Goal: Task Accomplishment & Management: Use online tool/utility

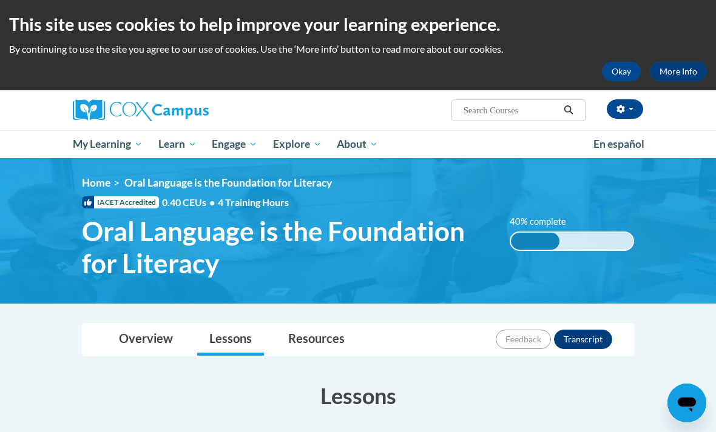
click at [619, 65] on button "Okay" at bounding box center [621, 71] width 39 height 19
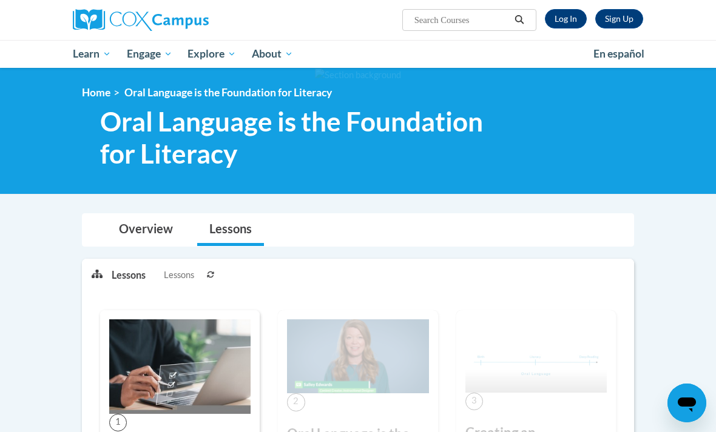
click at [577, 16] on link "Log In" at bounding box center [566, 18] width 42 height 19
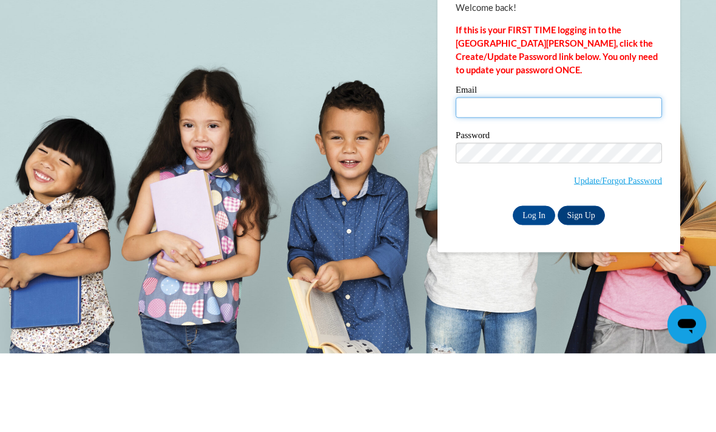
type input "ajohnson44@daltonstate.edu"
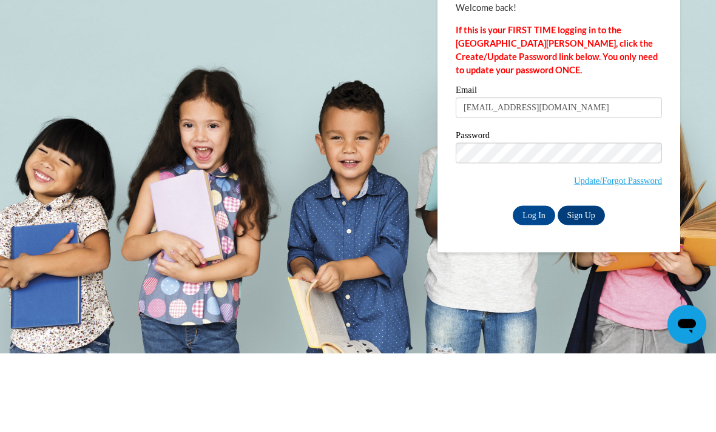
click at [534, 284] on input "Log In" at bounding box center [534, 293] width 42 height 19
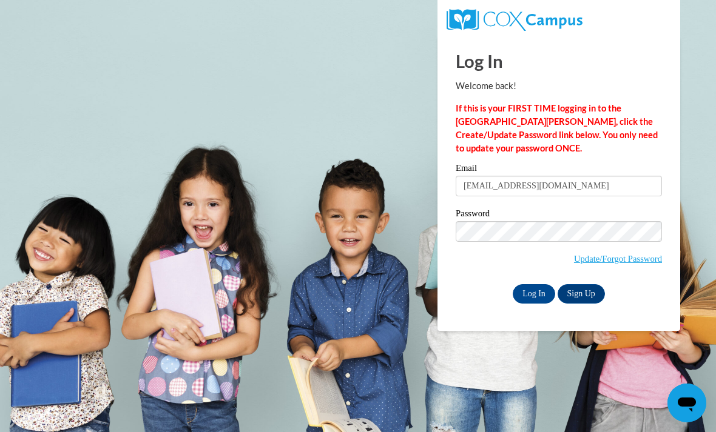
click at [528, 295] on input "Log In" at bounding box center [534, 293] width 42 height 19
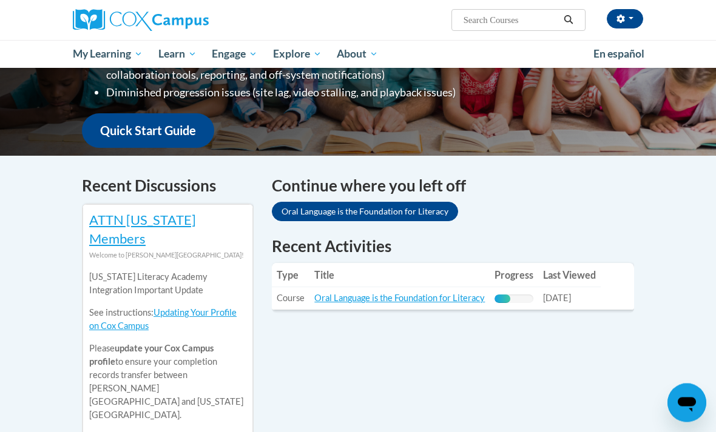
scroll to position [287, 0]
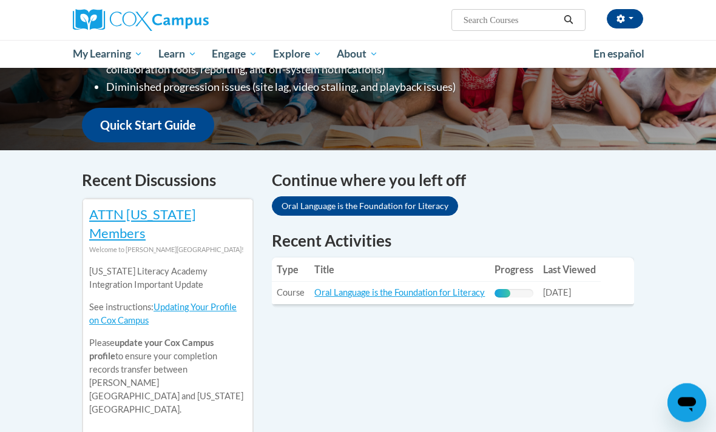
click at [394, 288] on link "Oral Language is the Foundation for Literacy" at bounding box center [399, 293] width 170 height 10
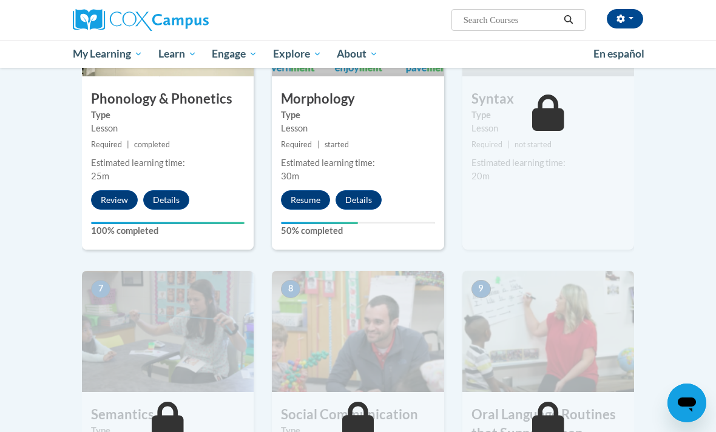
scroll to position [744, 0]
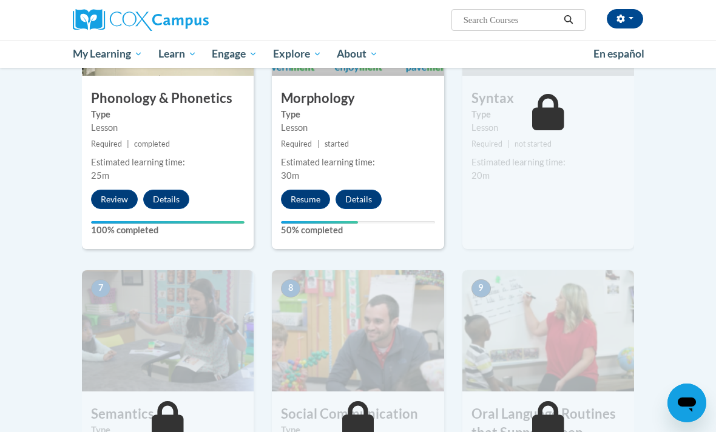
click at [298, 192] on button "Resume" at bounding box center [305, 199] width 49 height 19
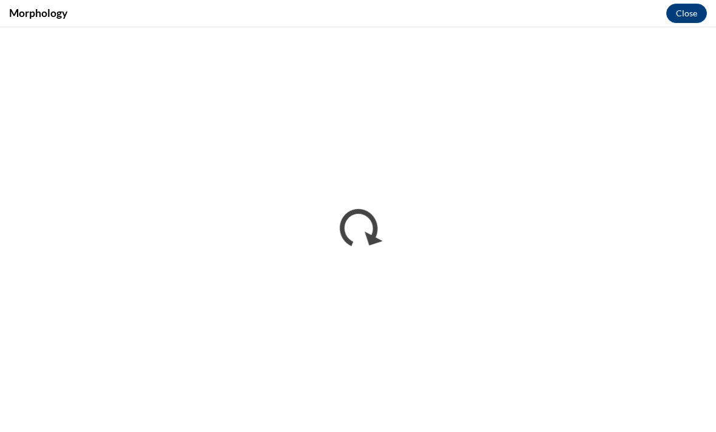
scroll to position [0, 0]
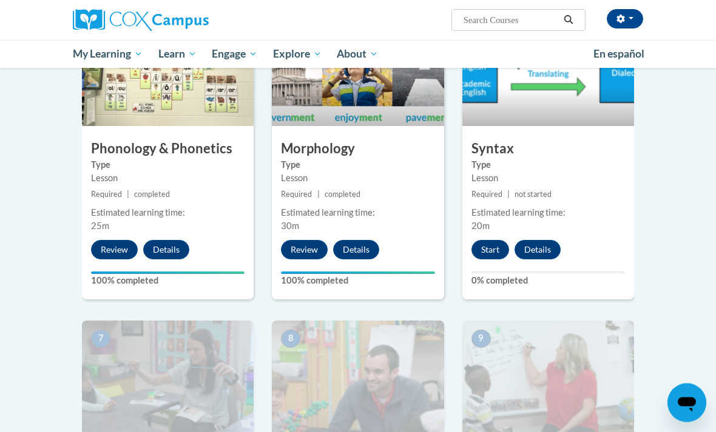
scroll to position [668, 0]
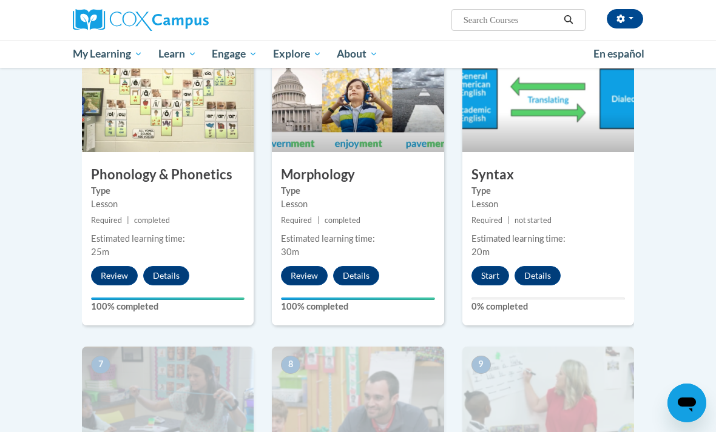
click at [498, 274] on button "Start" at bounding box center [490, 275] width 38 height 19
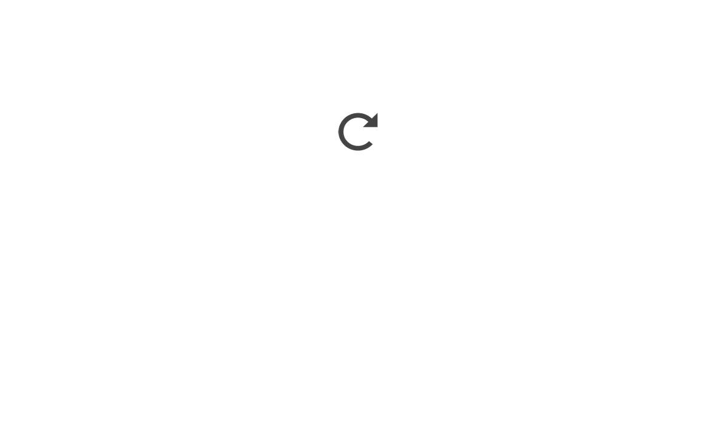
scroll to position [1068, 0]
